Goal: Task Accomplishment & Management: Manage account settings

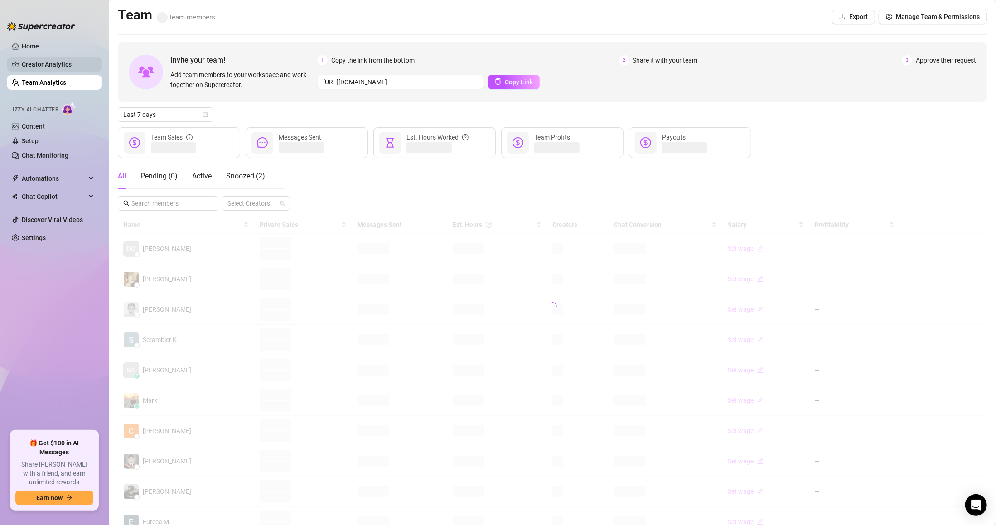
click at [63, 63] on link "Creator Analytics" at bounding box center [58, 64] width 72 height 14
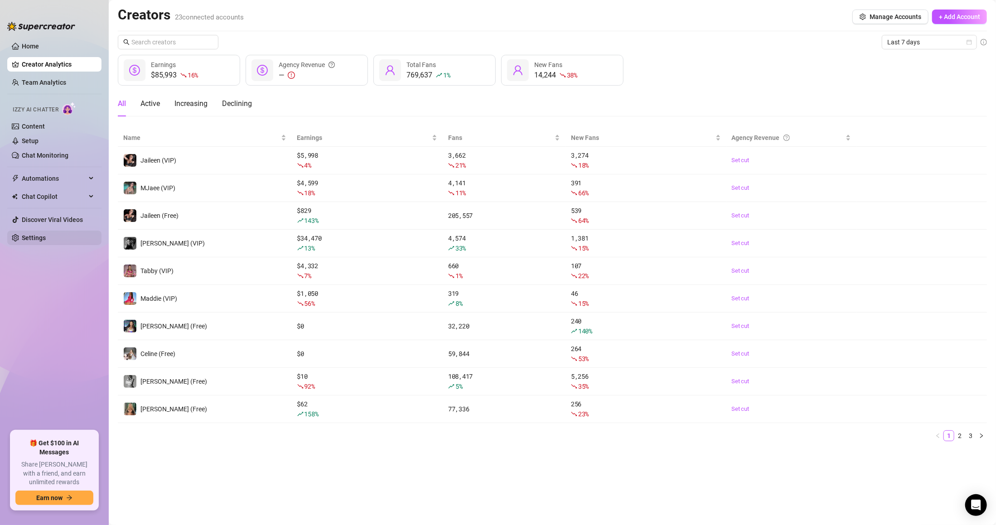
click at [46, 237] on link "Settings" at bounding box center [34, 237] width 24 height 7
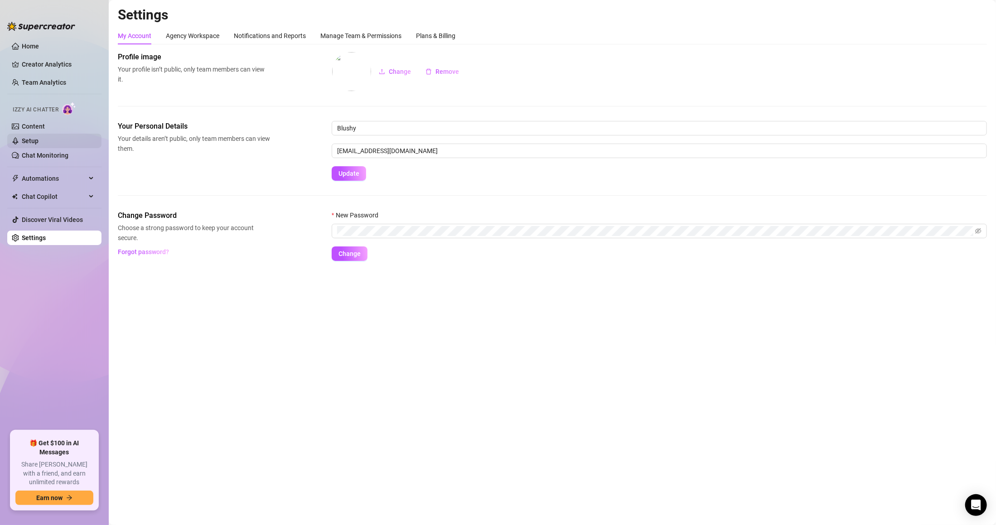
click at [39, 137] on link "Setup" at bounding box center [30, 140] width 17 height 7
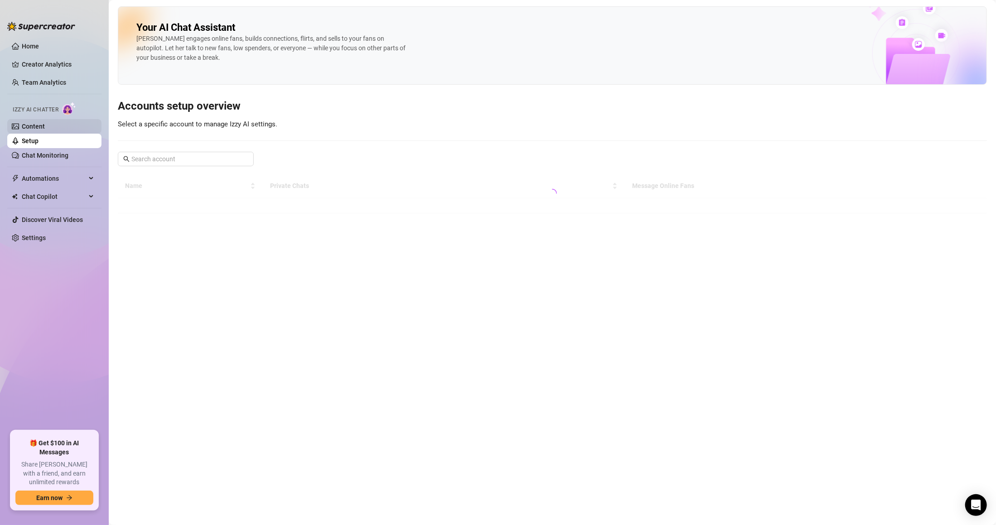
click at [45, 125] on link "Content" at bounding box center [33, 126] width 23 height 7
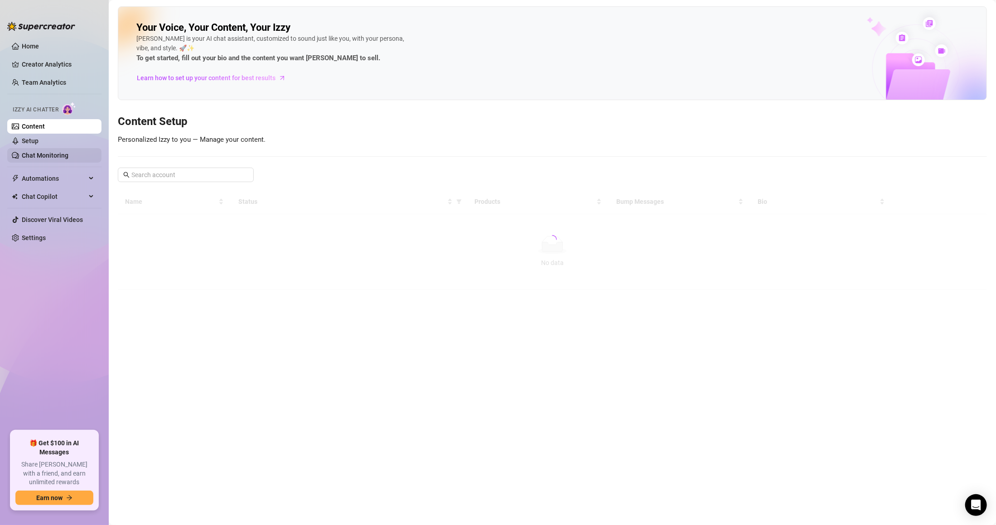
click at [54, 152] on link "Chat Monitoring" at bounding box center [45, 155] width 47 height 7
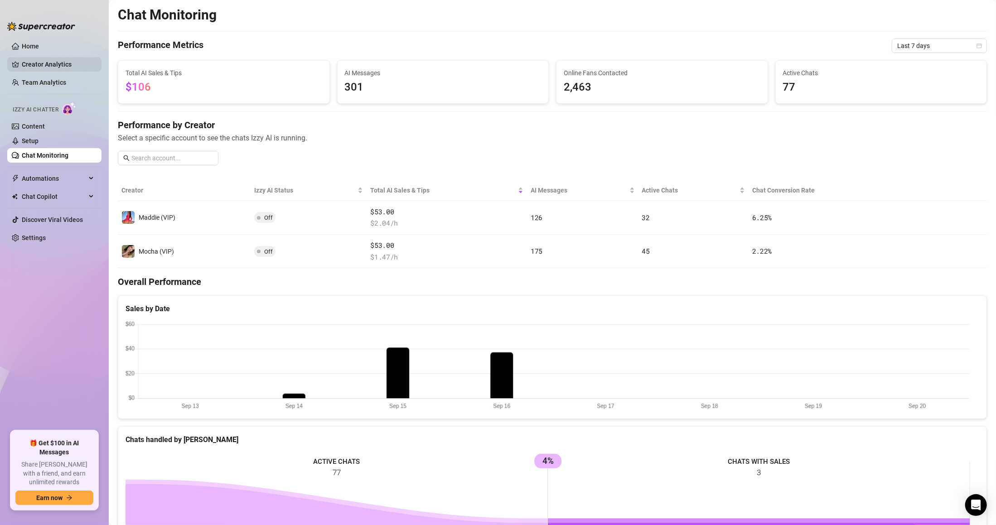
click at [53, 71] on link "Creator Analytics" at bounding box center [58, 64] width 72 height 14
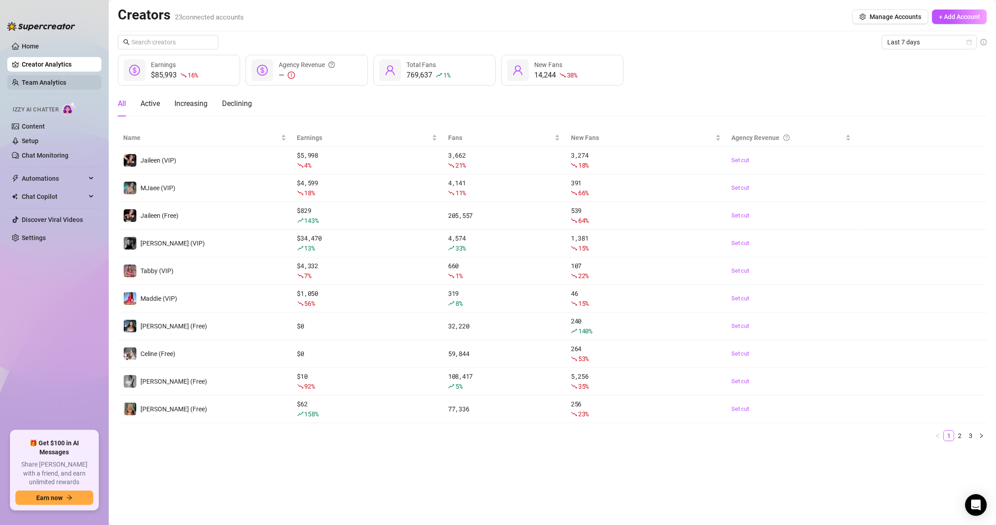
click at [54, 83] on link "Team Analytics" at bounding box center [44, 82] width 44 height 7
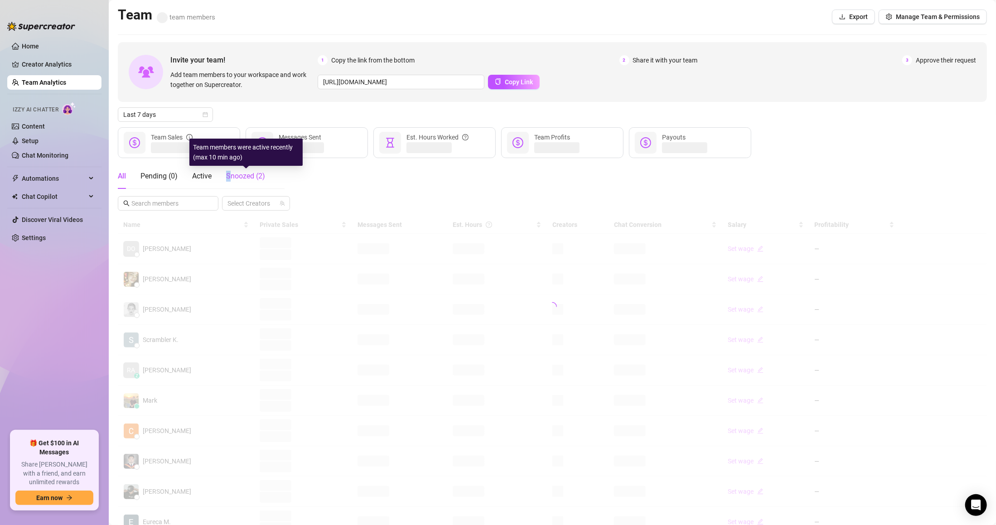
click at [229, 175] on span "Snoozed ( 2 )" at bounding box center [245, 176] width 39 height 9
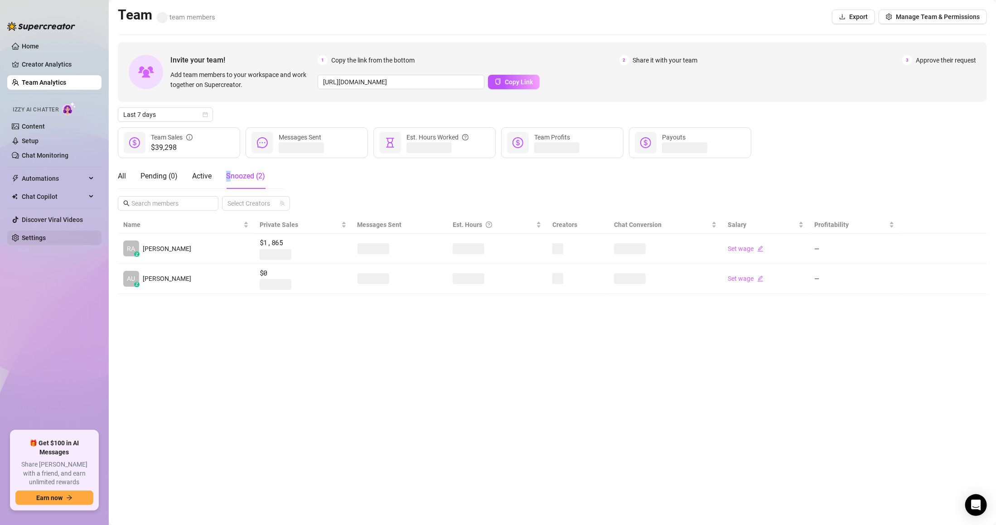
click at [46, 234] on link "Settings" at bounding box center [34, 237] width 24 height 7
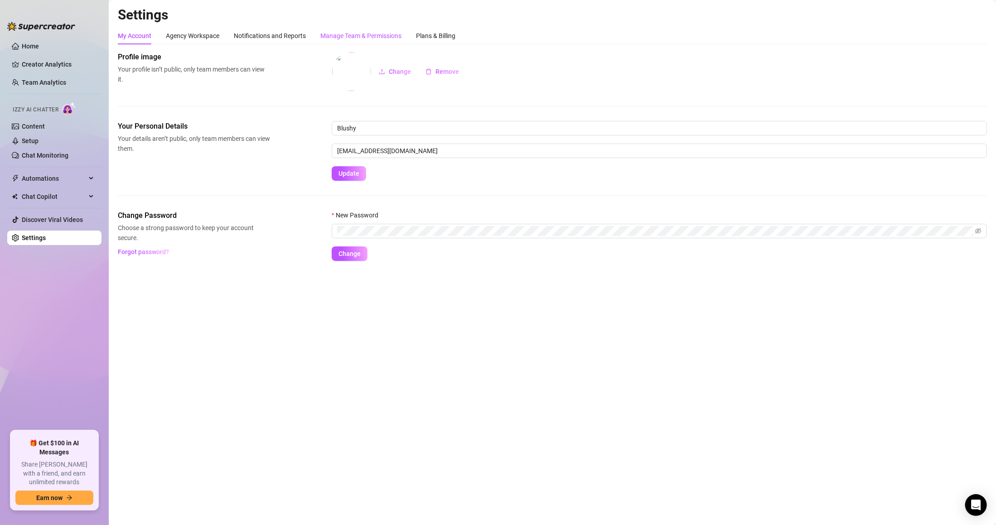
click at [351, 31] on div "Manage Team & Permissions" at bounding box center [360, 36] width 81 height 10
click at [349, 33] on div "Manage Team & Permissions" at bounding box center [360, 36] width 81 height 10
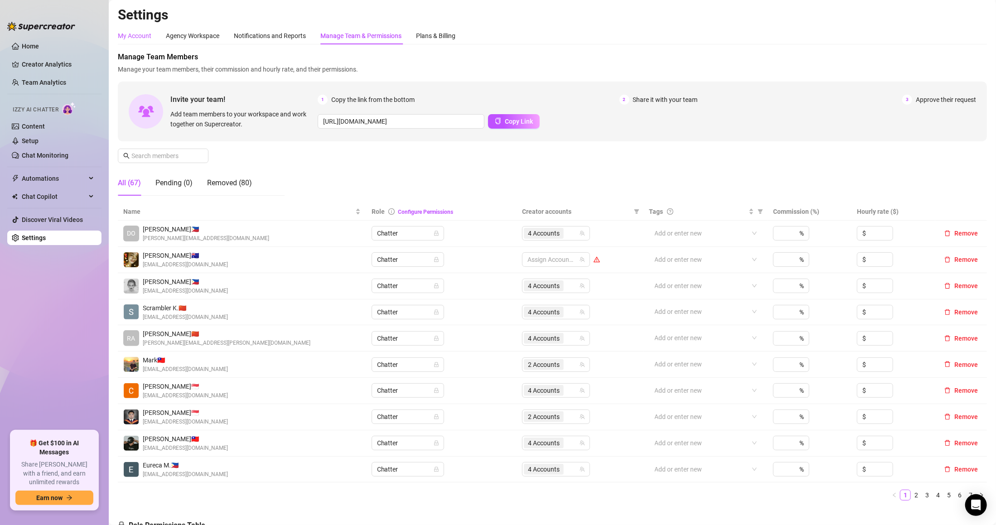
click at [125, 39] on div "My Account" at bounding box center [135, 36] width 34 height 10
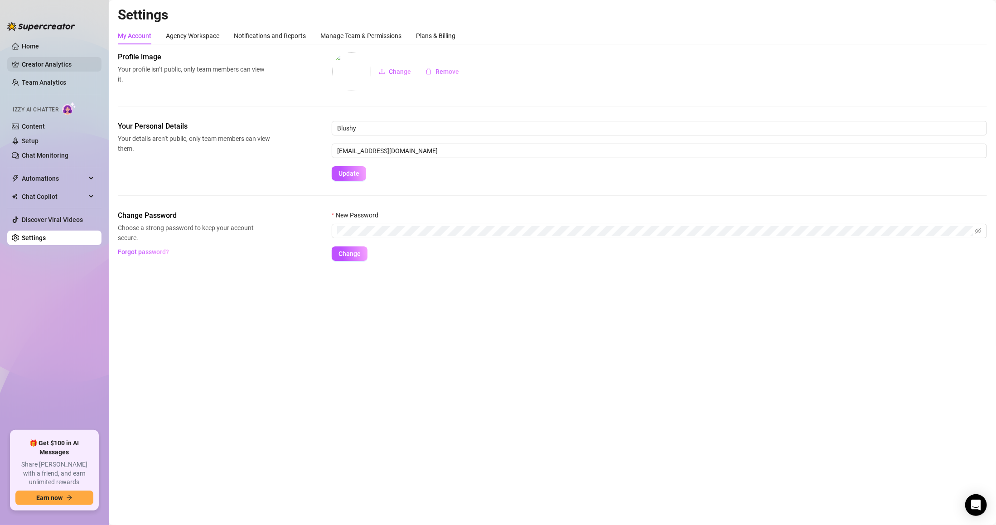
click at [72, 61] on link "Creator Analytics" at bounding box center [58, 64] width 72 height 14
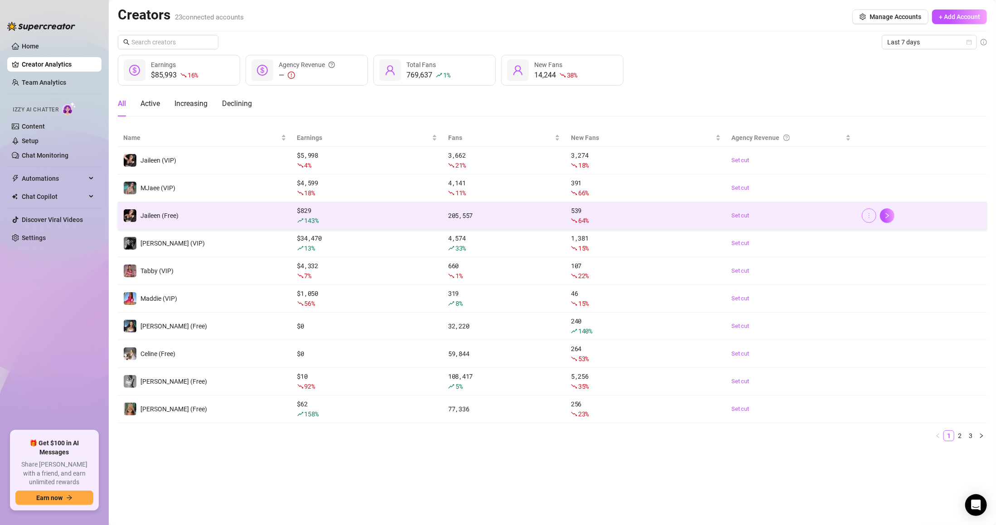
click at [863, 215] on button "button" at bounding box center [869, 215] width 14 height 14
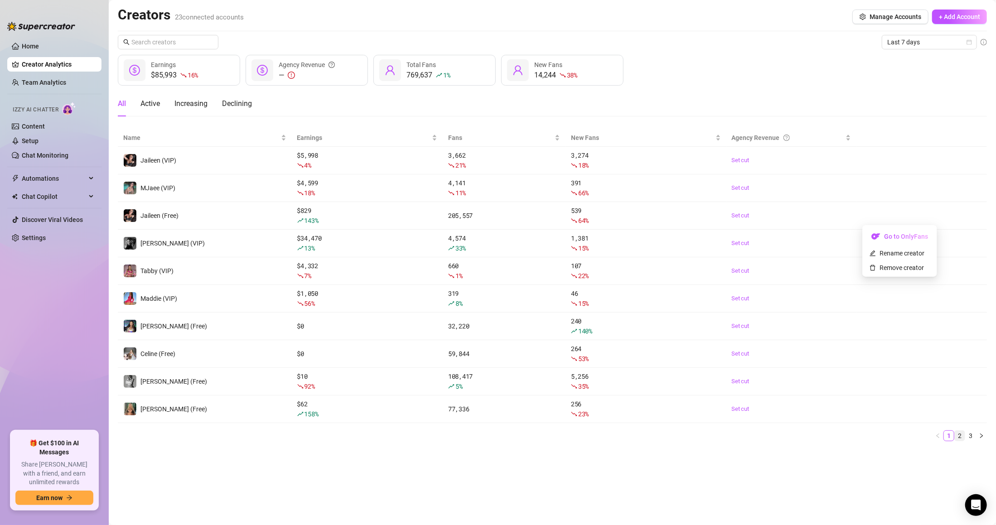
click at [957, 434] on link "2" at bounding box center [960, 436] width 10 height 10
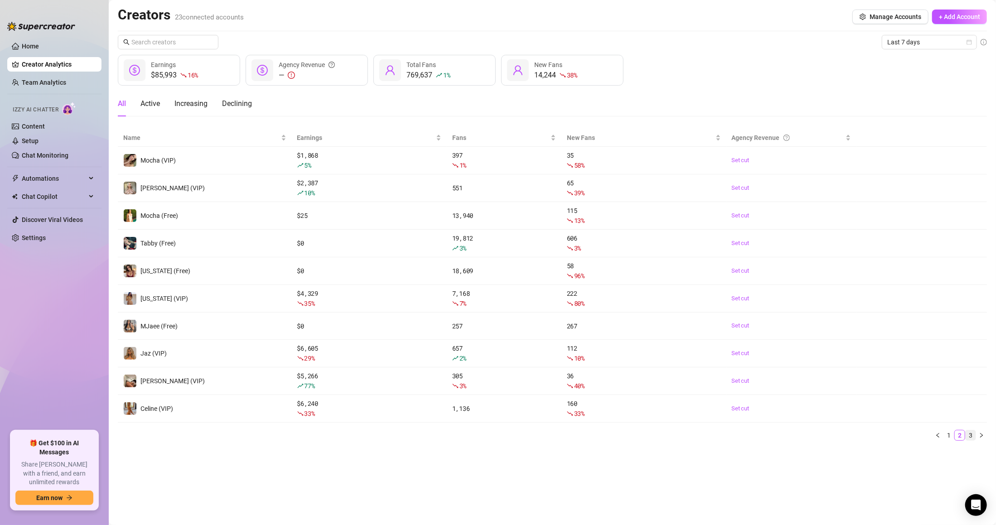
click at [967, 438] on link "3" at bounding box center [970, 435] width 10 height 10
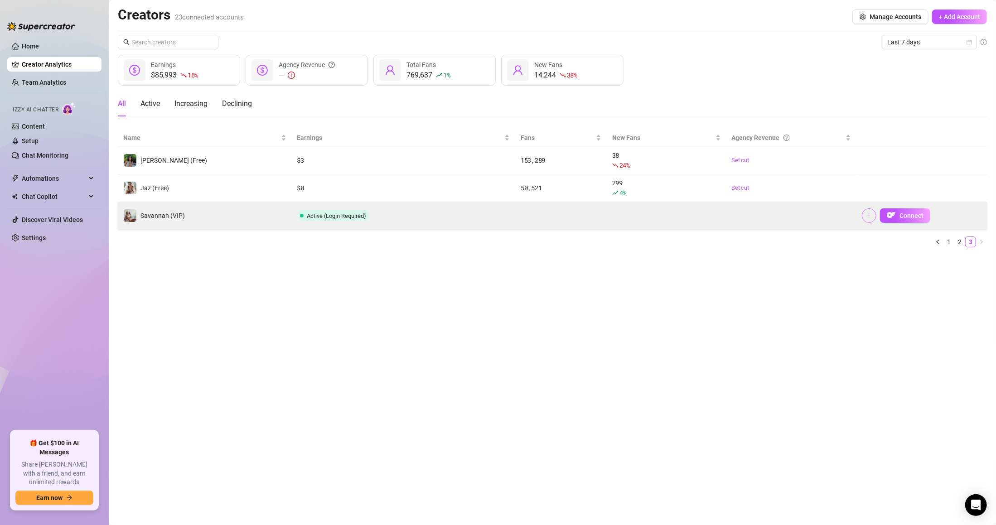
click at [870, 216] on icon "more" at bounding box center [869, 215] width 6 height 6
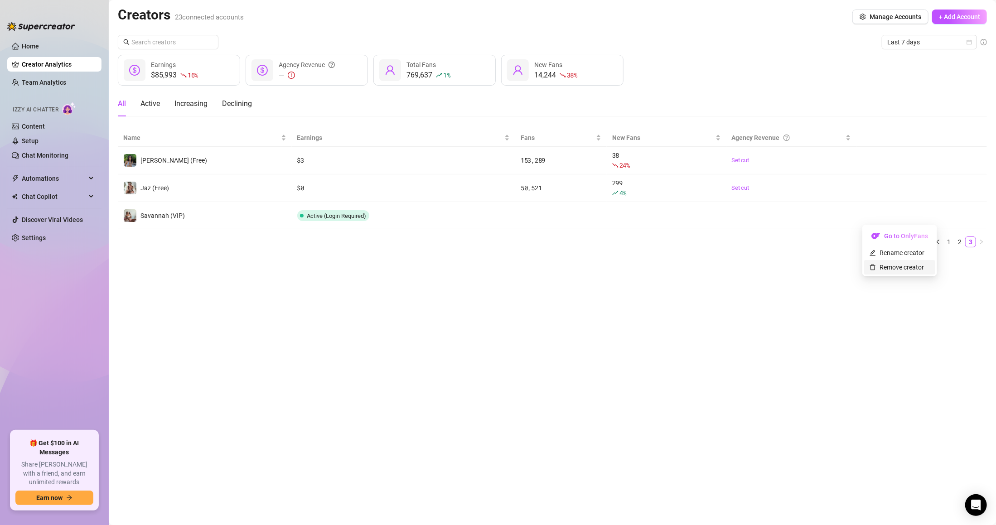
click at [888, 264] on link "Remove creator" at bounding box center [896, 267] width 54 height 7
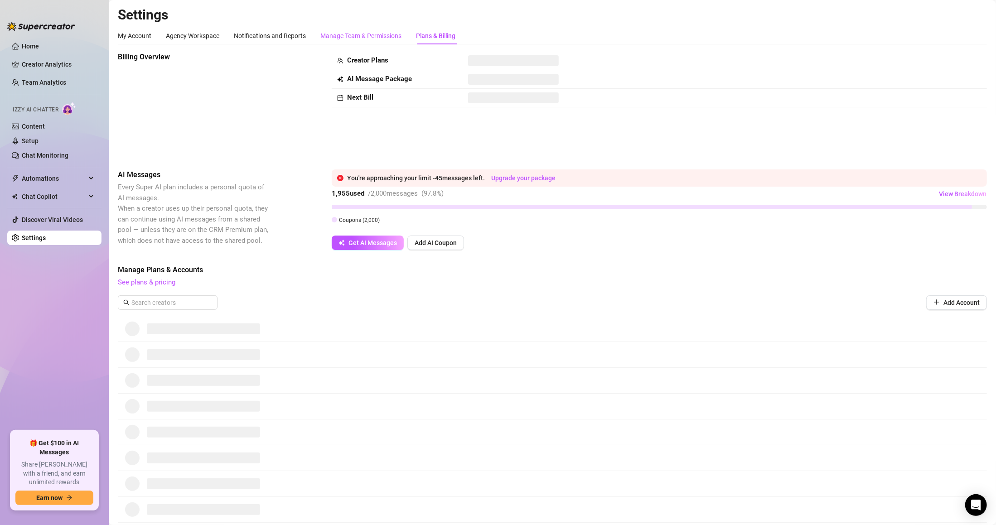
click at [349, 36] on div "Manage Team & Permissions" at bounding box center [360, 36] width 81 height 10
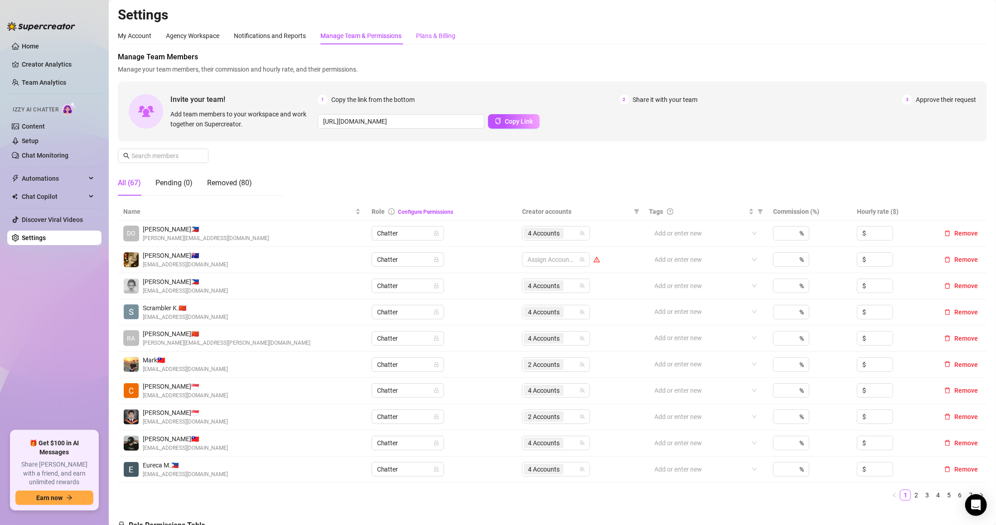
click at [444, 39] on div "Plans & Billing" at bounding box center [435, 36] width 39 height 10
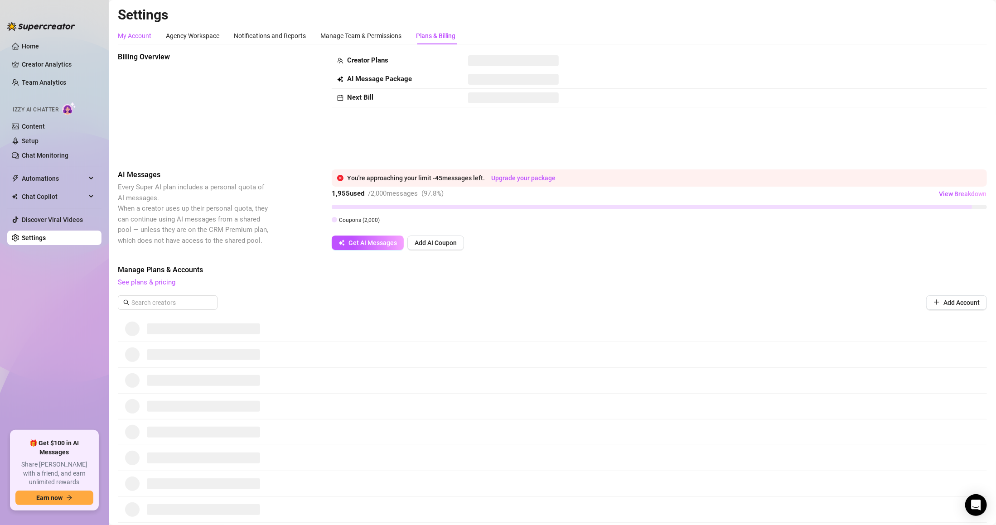
click at [136, 33] on div "My Account" at bounding box center [135, 36] width 34 height 10
